Goal: Navigation & Orientation: Find specific page/section

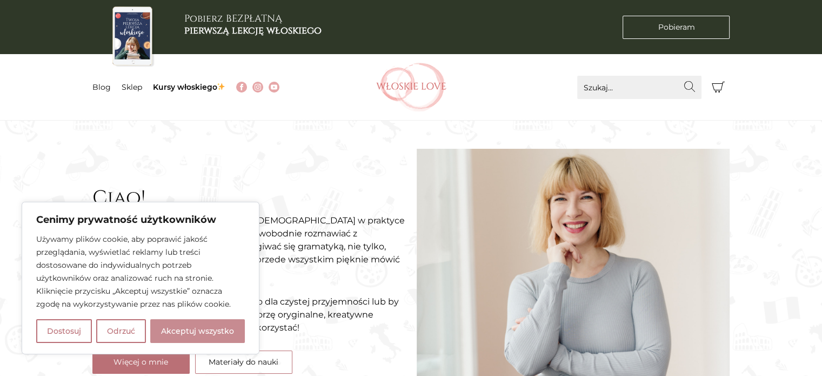
click at [216, 327] on button "Akceptuj wszystko" at bounding box center [197, 331] width 95 height 24
checkbox input "true"
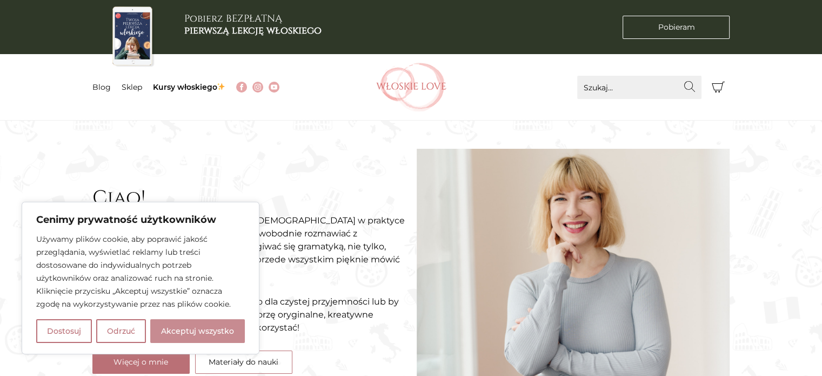
checkbox input "true"
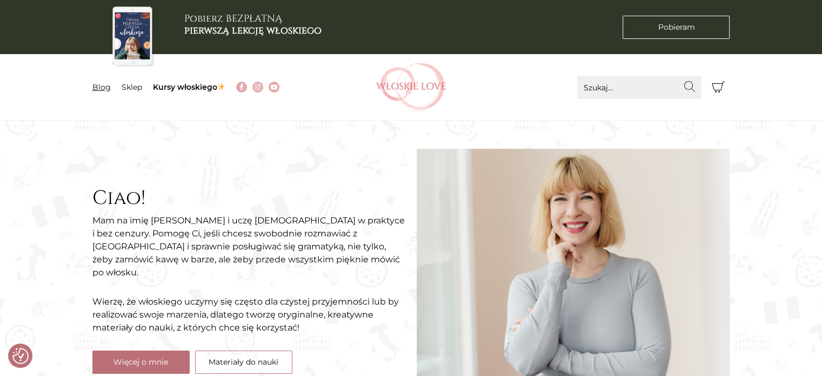
click at [106, 84] on link "Blog" at bounding box center [101, 87] width 18 height 10
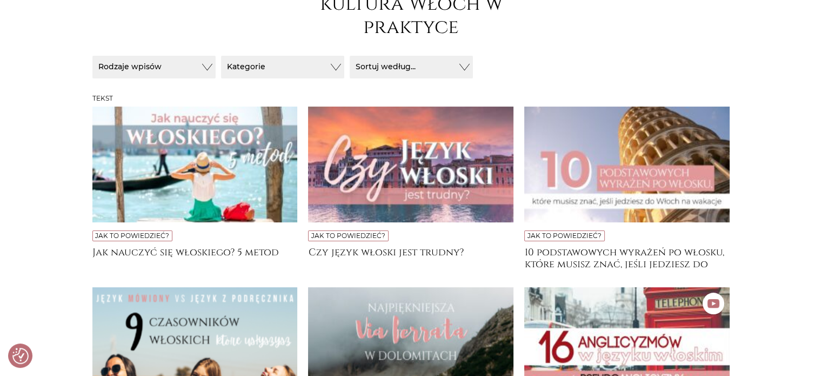
scroll to position [191, 0]
